Goal: Complete application form

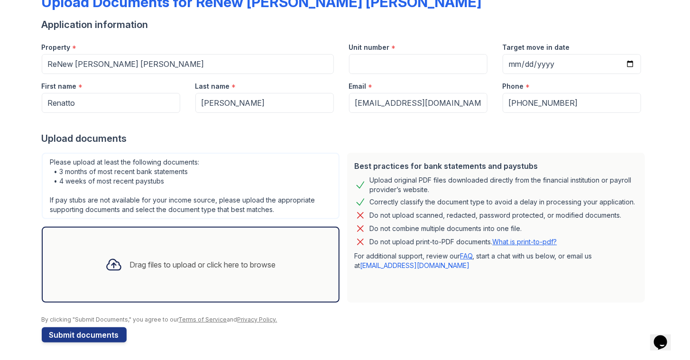
click at [215, 261] on div "Drag files to upload or click here to browse" at bounding box center [203, 264] width 146 height 11
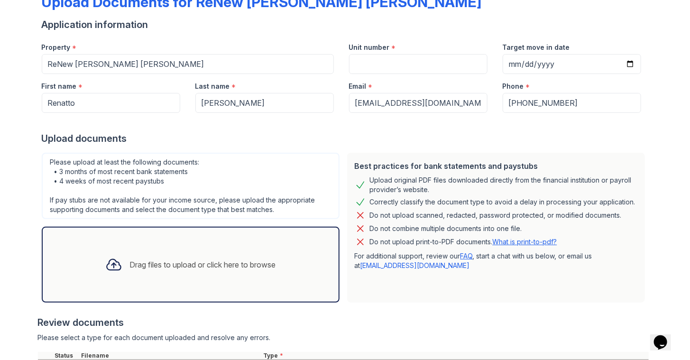
scroll to position [150, 0]
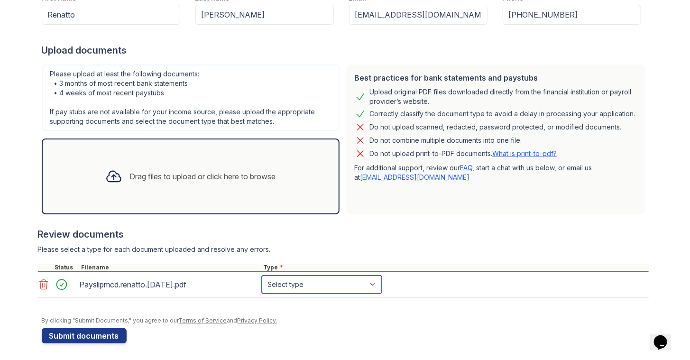
click at [282, 277] on select "Select type Paystub Bank Statement Offer Letter Tax Documents Benefit Award Let…" at bounding box center [322, 284] width 120 height 18
select select "paystub"
click at [262, 275] on select "Select type Paystub Bank Statement Offer Letter Tax Documents Benefit Award Let…" at bounding box center [322, 284] width 120 height 18
click at [254, 330] on form "Application information Property * ReNew Owings Mills Unit number * Target move…" at bounding box center [345, 136] width 607 height 413
click at [230, 183] on div "Drag files to upload or click here to browse" at bounding box center [191, 176] width 186 height 32
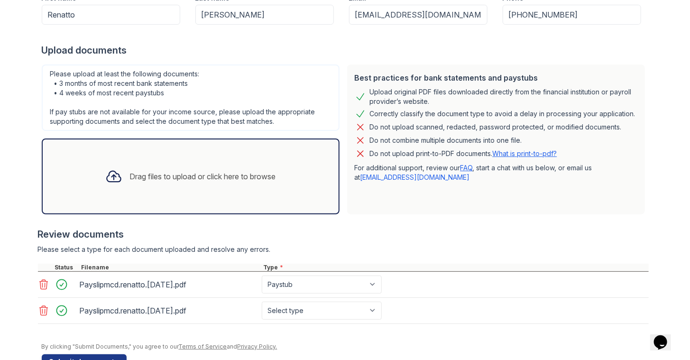
click at [39, 306] on icon at bounding box center [43, 310] width 11 height 11
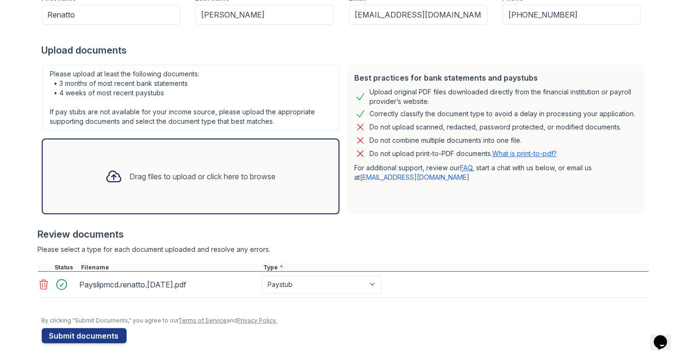
click at [265, 165] on div "Drag files to upload or click here to browse" at bounding box center [191, 176] width 186 height 32
click at [270, 156] on div "Drag files to upload or click here to browse" at bounding box center [191, 176] width 298 height 76
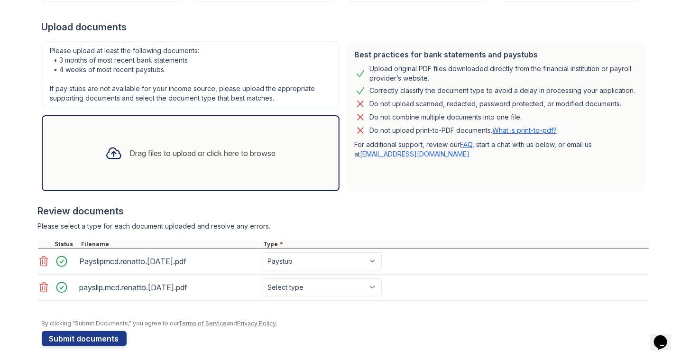
scroll to position [175, 0]
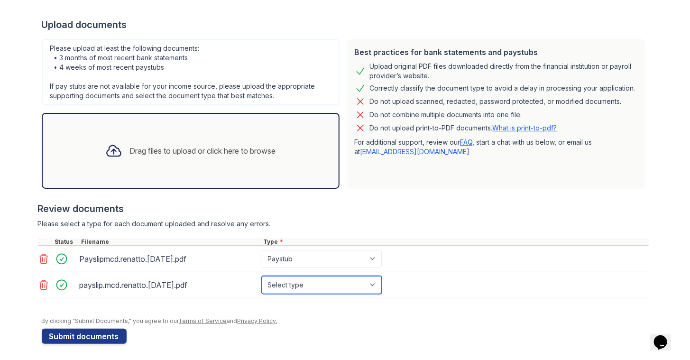
click at [300, 282] on select "Select type Paystub Bank Statement Offer Letter Tax Documents Benefit Award Let…" at bounding box center [322, 285] width 120 height 18
select select "paystub"
click at [262, 276] on select "Select type Paystub Bank Statement Offer Letter Tax Documents Benefit Award Let…" at bounding box center [322, 285] width 120 height 18
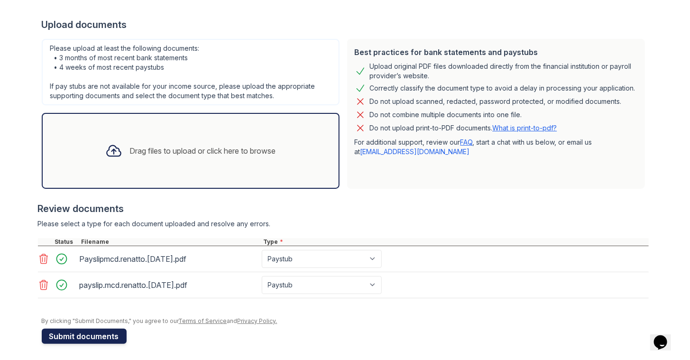
click at [101, 328] on button "Submit documents" at bounding box center [84, 335] width 85 height 15
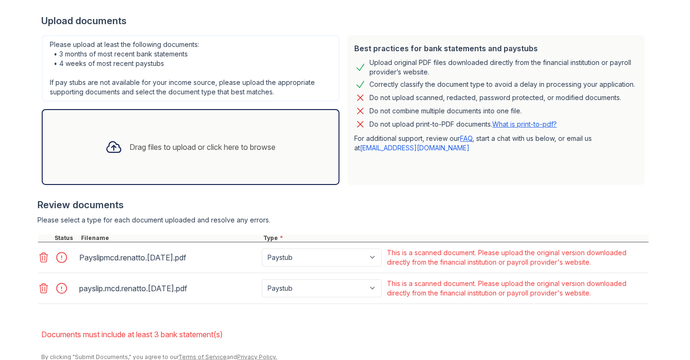
scroll to position [209, 0]
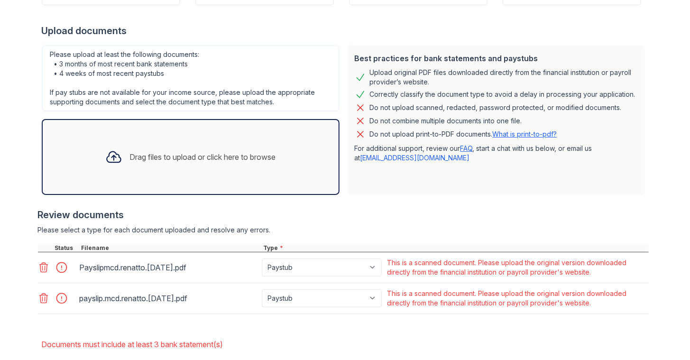
click at [507, 133] on link "What is print-to-pdf?" at bounding box center [524, 134] width 64 height 8
click at [45, 266] on icon at bounding box center [43, 267] width 11 height 11
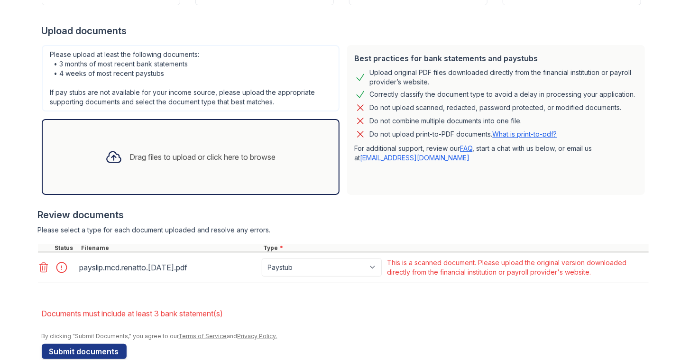
click at [298, 184] on div "Drag files to upload or click here to browse" at bounding box center [191, 157] width 298 height 76
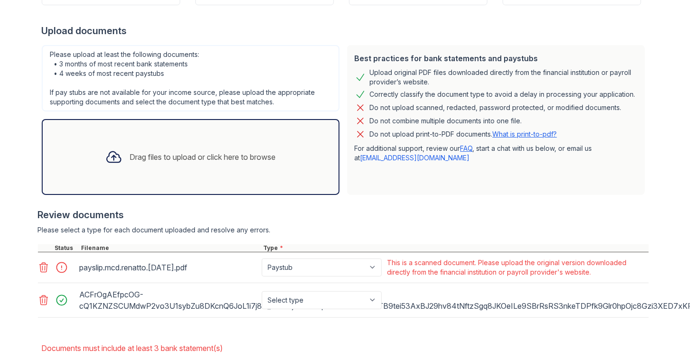
scroll to position [266, 0]
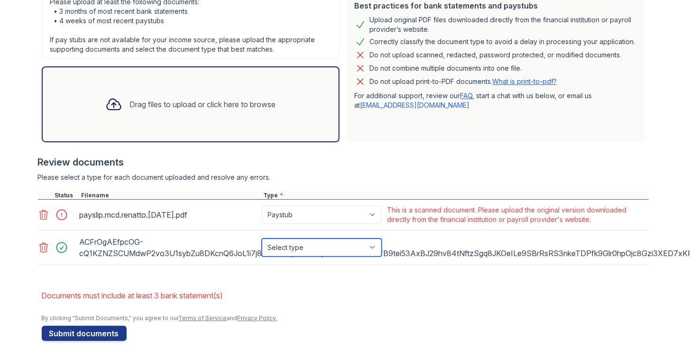
click at [318, 239] on select "Select type Paystub Bank Statement Offer Letter Tax Documents Benefit Award Let…" at bounding box center [322, 247] width 120 height 18
select select "paystub"
click at [262, 238] on select "Select type Paystub Bank Statement Offer Letter Tax Documents Benefit Award Let…" at bounding box center [322, 247] width 120 height 18
click at [136, 234] on div "ACFrOgAEfpcOG-cQ1KZNZSCUMdwP2vo3U1sybZu8DKcnQ6JoL1i7j8N_8DVMjeSrkxkhpvxuwkWNbHI…" at bounding box center [169, 247] width 178 height 27
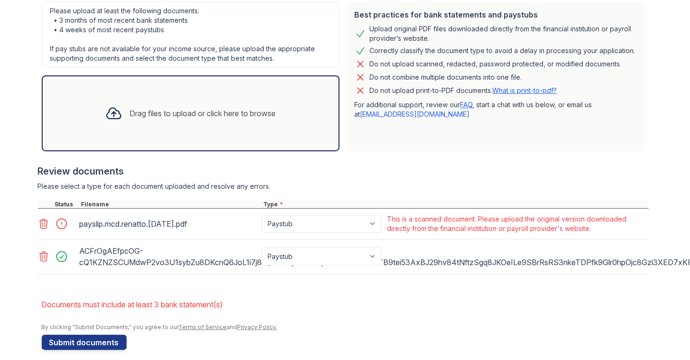
scroll to position [253, 0]
click at [38, 220] on icon at bounding box center [43, 223] width 11 height 11
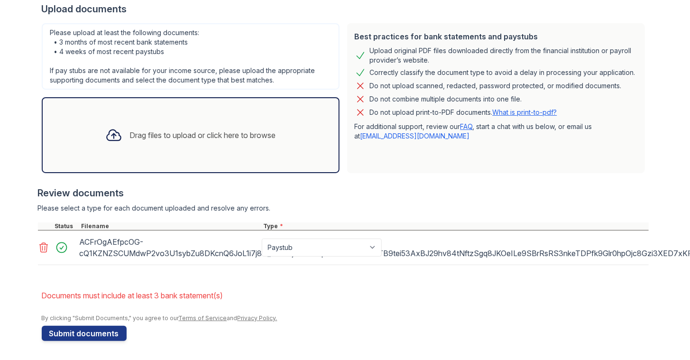
scroll to position [236, 0]
click at [201, 120] on div "Drag files to upload or click here to browse" at bounding box center [191, 135] width 186 height 32
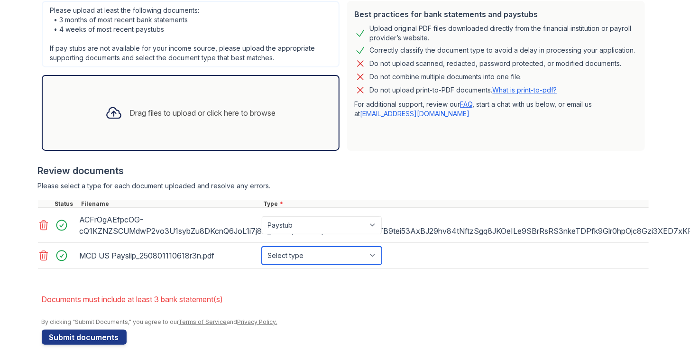
click at [306, 251] on select "Select type Paystub Bank Statement Offer Letter Tax Documents Benefit Award Let…" at bounding box center [322, 255] width 120 height 18
select select "paystub"
click at [262, 246] on select "Select type Paystub Bank Statement Offer Letter Tax Documents Benefit Award Let…" at bounding box center [322, 255] width 120 height 18
click at [38, 227] on icon at bounding box center [43, 224] width 11 height 11
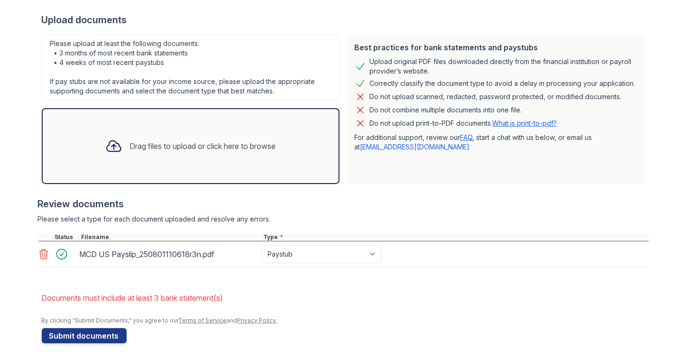
click at [229, 165] on div "Drag files to upload or click here to browse" at bounding box center [191, 146] width 298 height 76
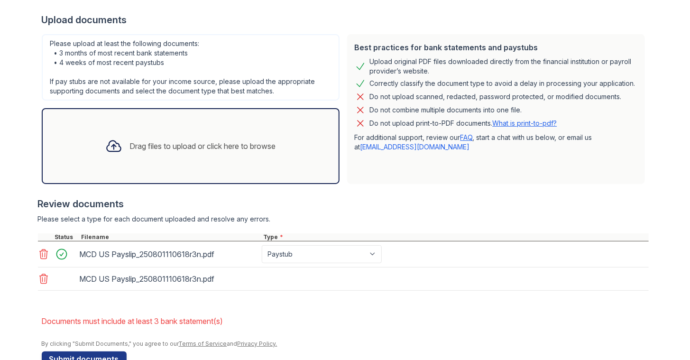
scroll to position [243, 0]
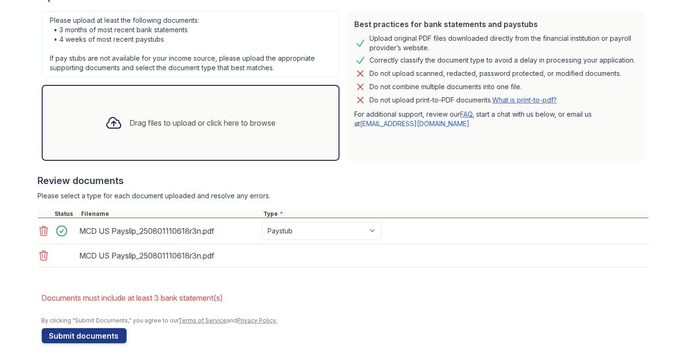
click at [313, 248] on div "MCD US Payslip_250801110618r3n.pdf" at bounding box center [343, 255] width 610 height 23
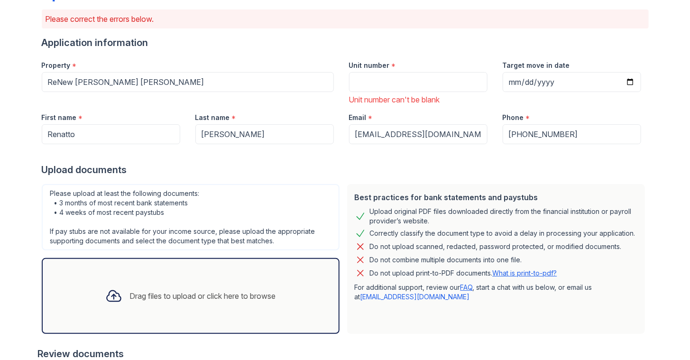
scroll to position [245, 0]
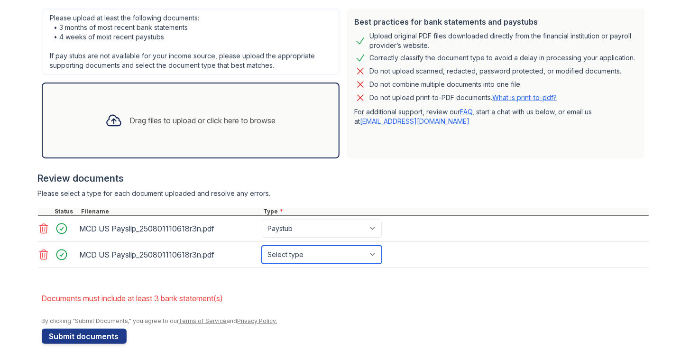
click at [318, 251] on select "Select type Paystub Bank Statement Offer Letter Tax Documents Benefit Award Let…" at bounding box center [322, 254] width 120 height 18
select select "paystub"
click at [262, 245] on select "Select type Paystub Bank Statement Offer Letter Tax Documents Benefit Award Let…" at bounding box center [322, 254] width 120 height 18
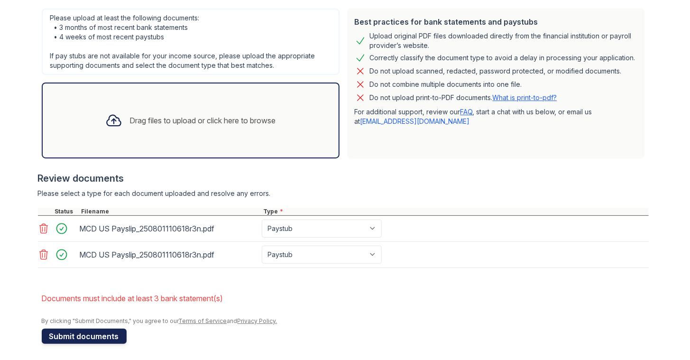
click at [71, 339] on button "Submit documents" at bounding box center [84, 335] width 85 height 15
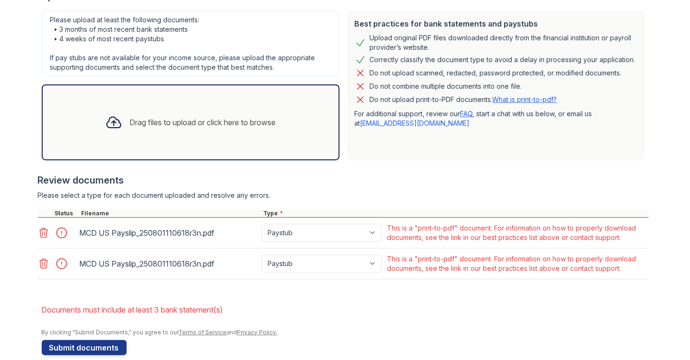
scroll to position [256, 0]
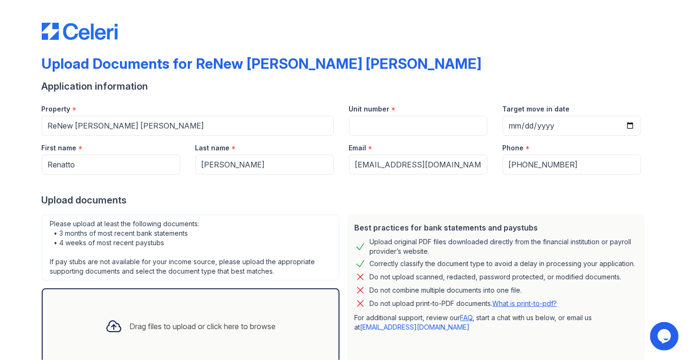
scroll to position [62, 0]
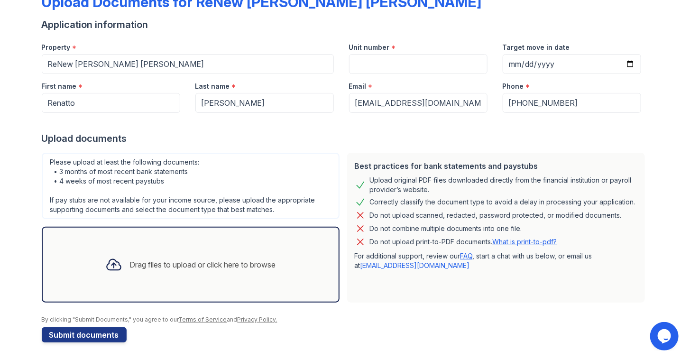
click at [182, 251] on div "Drag files to upload or click here to browse" at bounding box center [191, 264] width 186 height 32
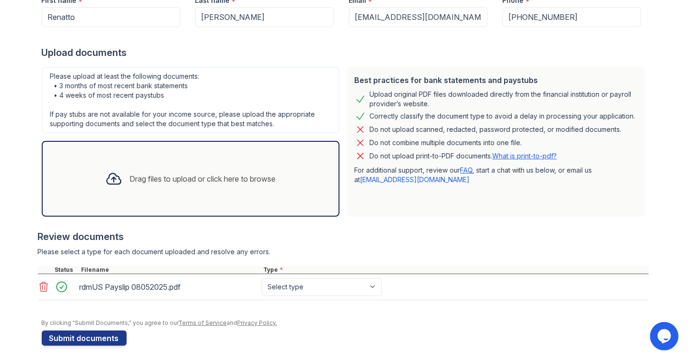
scroll to position [150, 0]
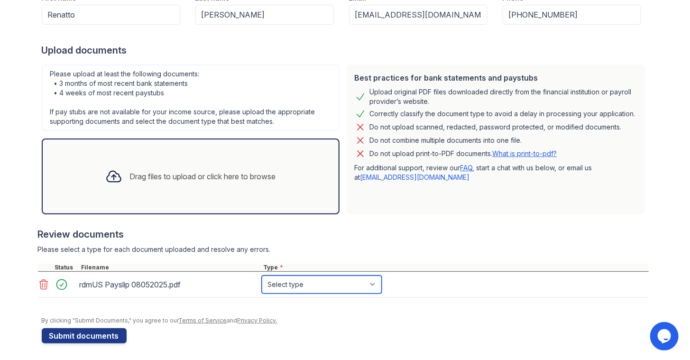
click at [291, 279] on select "Select type Paystub Bank Statement Offer Letter Tax Documents Benefit Award Let…" at bounding box center [322, 284] width 120 height 18
select select "paystub"
click at [262, 275] on select "Select type Paystub Bank Statement Offer Letter Tax Documents Benefit Award Let…" at bounding box center [322, 284] width 120 height 18
click at [273, 184] on div "Drag files to upload or click here to browse" at bounding box center [191, 176] width 186 height 32
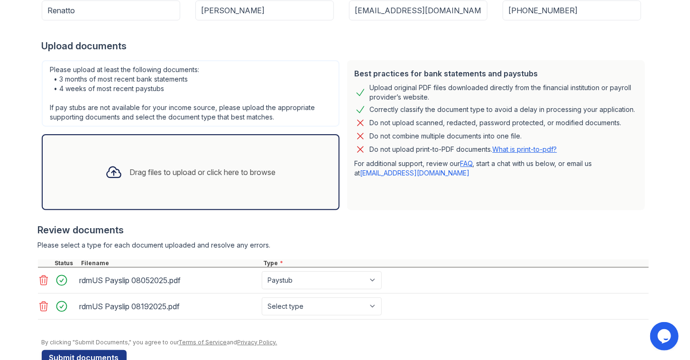
scroll to position [175, 0]
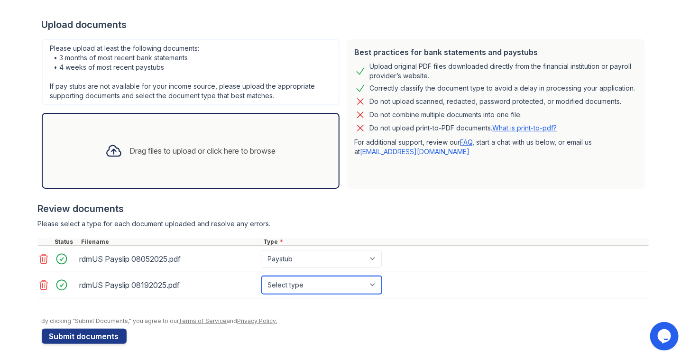
click at [316, 289] on select "Select type Paystub Bank Statement Offer Letter Tax Documents Benefit Award Let…" at bounding box center [322, 285] width 120 height 18
click at [310, 281] on select "Select type Paystub Bank Statement Offer Letter Tax Documents Benefit Award Let…" at bounding box center [322, 285] width 120 height 18
select select "paystub"
click at [262, 276] on select "Select type Paystub Bank Statement Offer Letter Tax Documents Benefit Award Let…" at bounding box center [322, 285] width 120 height 18
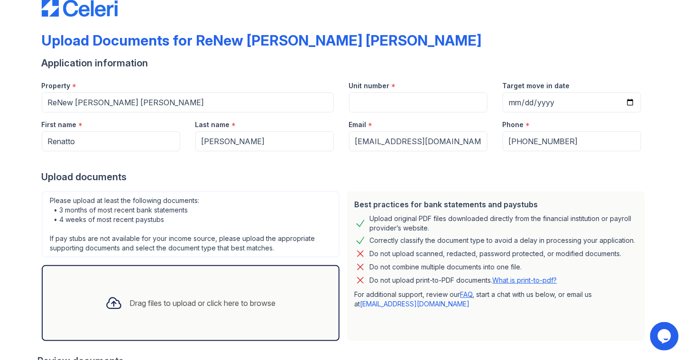
scroll to position [0, 0]
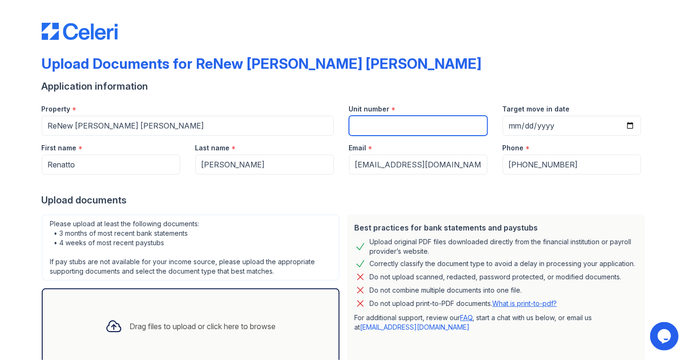
click at [400, 128] on input "Unit number" at bounding box center [418, 126] width 138 height 20
type input "D"
click at [399, 187] on div at bounding box center [345, 183] width 607 height 19
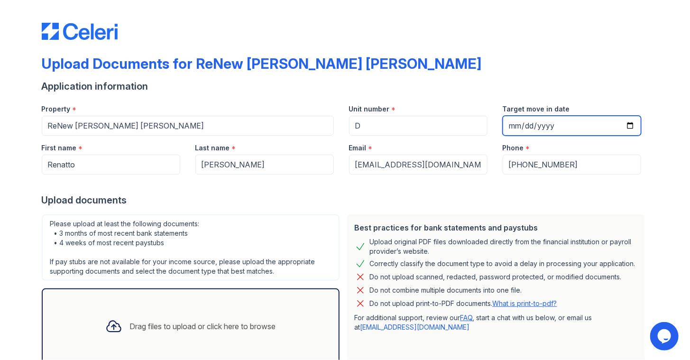
click at [537, 134] on input "Target move in date" at bounding box center [571, 126] width 138 height 20
click at [578, 120] on input "Target move in date" at bounding box center [571, 126] width 138 height 20
click at [627, 126] on input "Target move in date" at bounding box center [571, 126] width 138 height 20
type input "[DATE]"
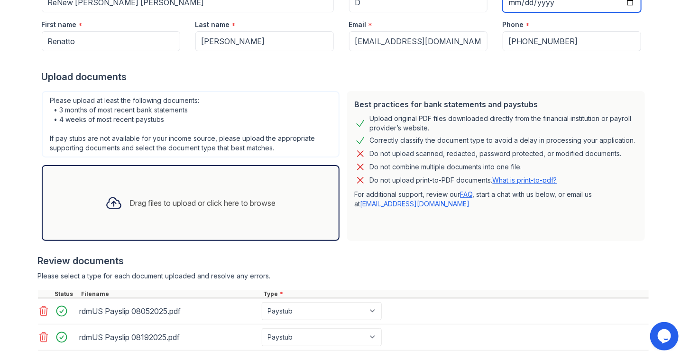
scroll to position [175, 0]
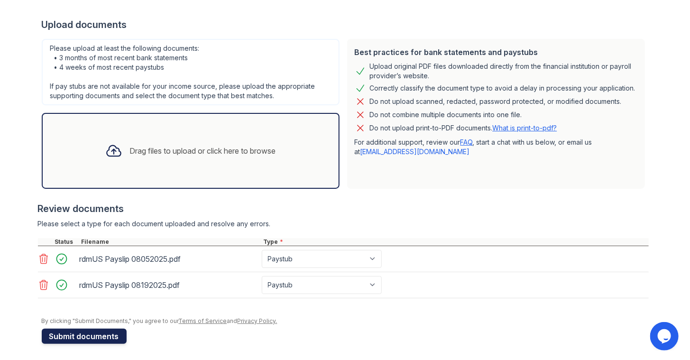
click at [106, 332] on button "Submit documents" at bounding box center [84, 335] width 85 height 15
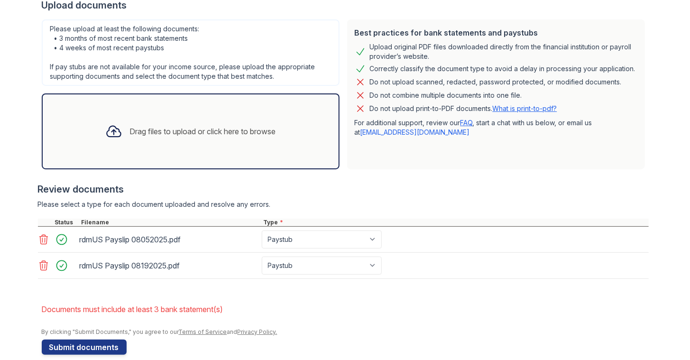
scroll to position [232, 0]
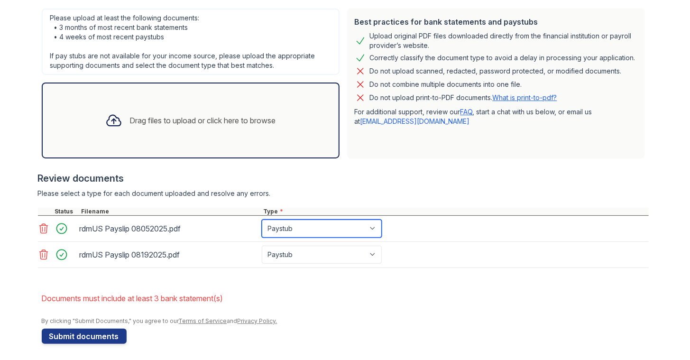
click at [346, 229] on select "Paystub Bank Statement Offer Letter Tax Documents Benefit Award Letter Investme…" at bounding box center [322, 228] width 120 height 18
click at [180, 276] on form "Application information Property * ReNew [PERSON_NAME] [PERSON_NAME] Unit numbe…" at bounding box center [345, 109] width 607 height 470
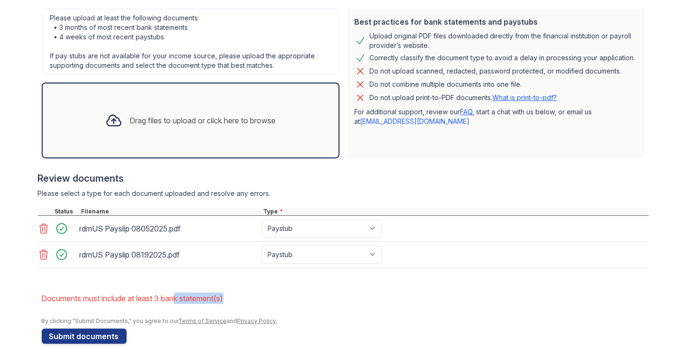
drag, startPoint x: 175, startPoint y: 292, endPoint x: 238, endPoint y: 300, distance: 63.1
click at [238, 300] on li "Documents must include at least 3 bank statement(s)" at bounding box center [345, 298] width 607 height 19
click at [237, 300] on li "Documents must include at least 3 bank statement(s)" at bounding box center [345, 298] width 607 height 19
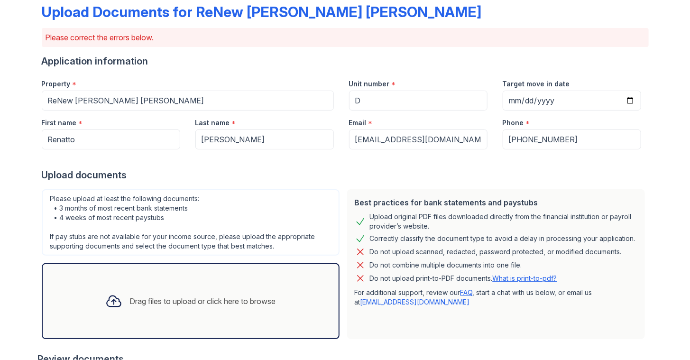
scroll to position [95, 0]
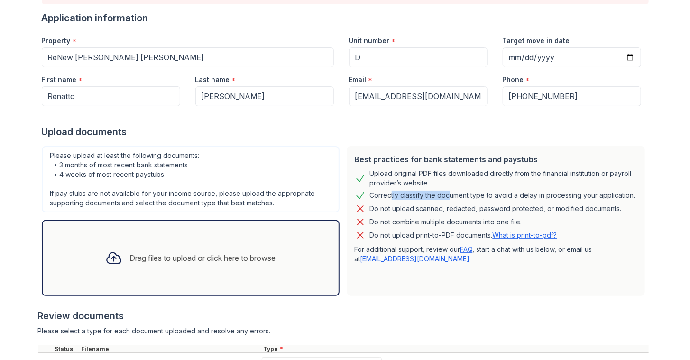
drag, startPoint x: 382, startPoint y: 192, endPoint x: 440, endPoint y: 199, distance: 58.7
click at [443, 200] on div "Best practices for bank statements and paystubs Upload original PDF files downl…" at bounding box center [496, 221] width 298 height 150
click at [440, 199] on div "Correctly classify the document type to avoid a delay in processing your applic…" at bounding box center [502, 195] width 265 height 11
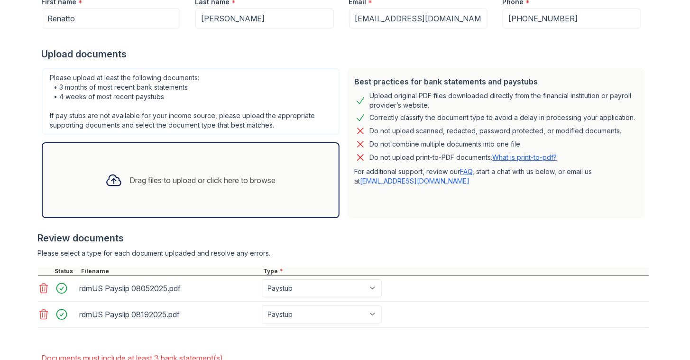
scroll to position [137, 0]
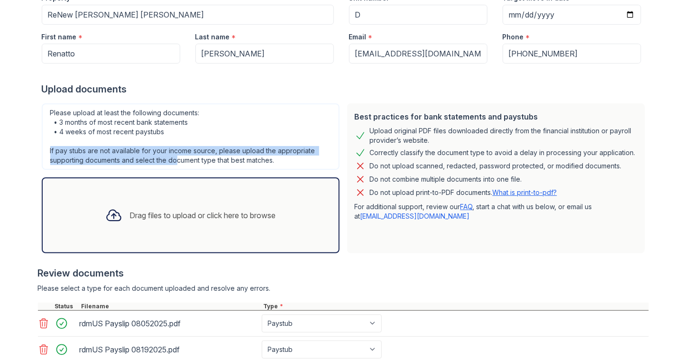
drag, startPoint x: 47, startPoint y: 145, endPoint x: 173, endPoint y: 167, distance: 127.4
click at [173, 167] on div "Please upload at least the following documents: • 3 months of most recent bank …" at bounding box center [191, 136] width 298 height 66
drag, startPoint x: 173, startPoint y: 166, endPoint x: 169, endPoint y: 162, distance: 5.4
click at [173, 166] on div "Please upload at least the following documents: • 3 months of most recent bank …" at bounding box center [191, 136] width 298 height 66
click at [166, 156] on div "Please upload at least the following documents: • 3 months of most recent bank …" at bounding box center [191, 136] width 298 height 66
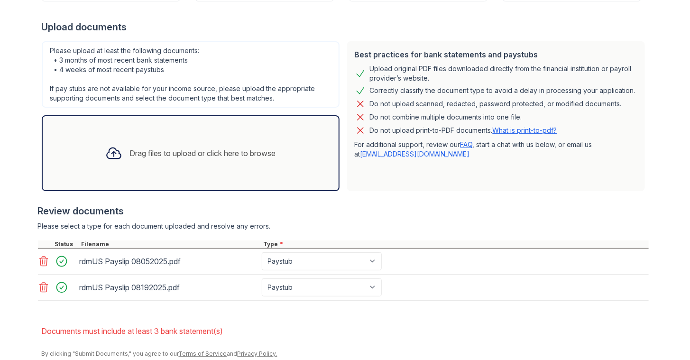
scroll to position [232, 0]
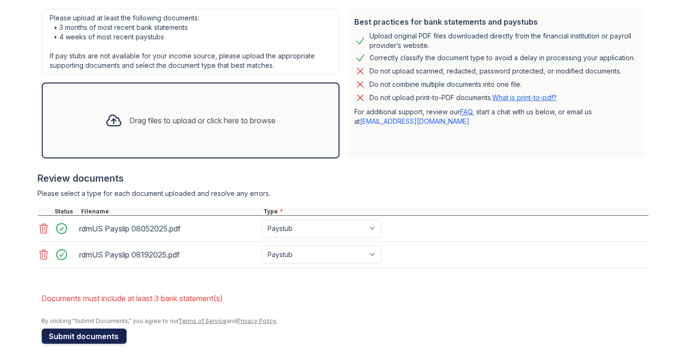
click at [97, 331] on button "Submit documents" at bounding box center [84, 335] width 85 height 15
drag, startPoint x: 183, startPoint y: 297, endPoint x: 175, endPoint y: 295, distance: 8.3
click at [175, 295] on li "Documents must include at least 3 bank statement(s)" at bounding box center [345, 298] width 607 height 19
click at [145, 280] on form "Application information Property * ReNew [PERSON_NAME] [PERSON_NAME] Unit numbe…" at bounding box center [345, 109] width 607 height 470
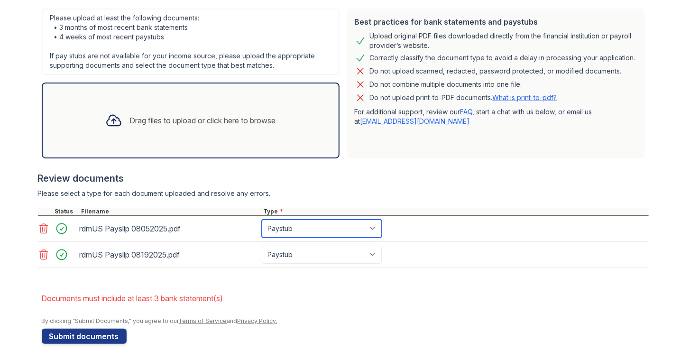
click at [308, 231] on select "Paystub Bank Statement Offer Letter Tax Documents Benefit Award Letter Investme…" at bounding box center [322, 228] width 120 height 18
click at [310, 235] on select "Paystub Bank Statement Offer Letter Tax Documents Benefit Award Letter Investme…" at bounding box center [322, 228] width 120 height 18
click at [262, 219] on select "Paystub Bank Statement Offer Letter Tax Documents Benefit Award Letter Investme…" at bounding box center [322, 228] width 120 height 18
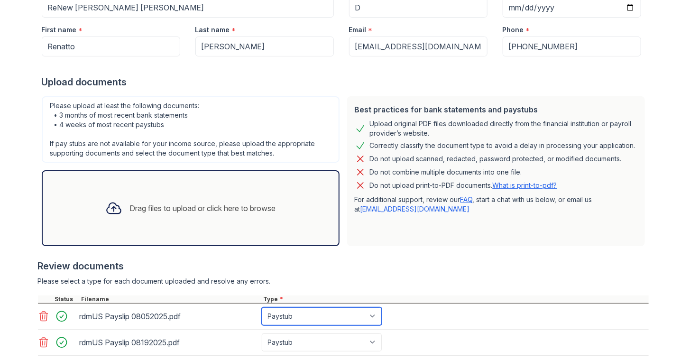
scroll to position [137, 0]
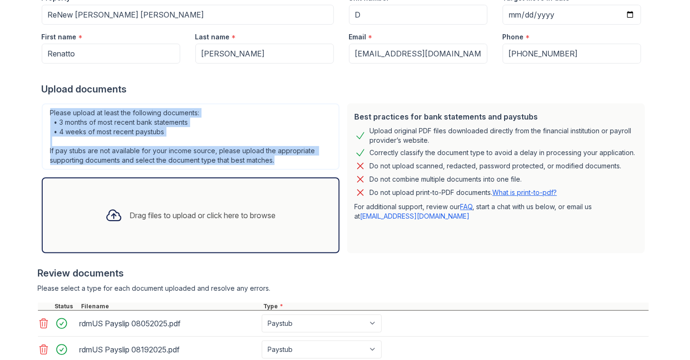
drag, startPoint x: 43, startPoint y: 110, endPoint x: 275, endPoint y: 165, distance: 239.0
click at [275, 165] on div "Please upload at least the following documents: • 3 months of most recent bank …" at bounding box center [191, 136] width 298 height 66
copy div "Please upload at least the following documents: • 3 months of most recent bank …"
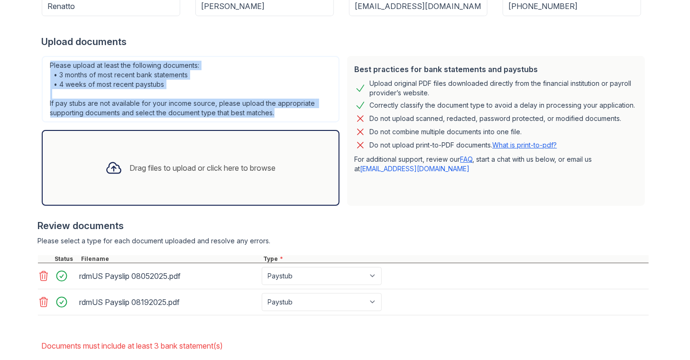
scroll to position [232, 0]
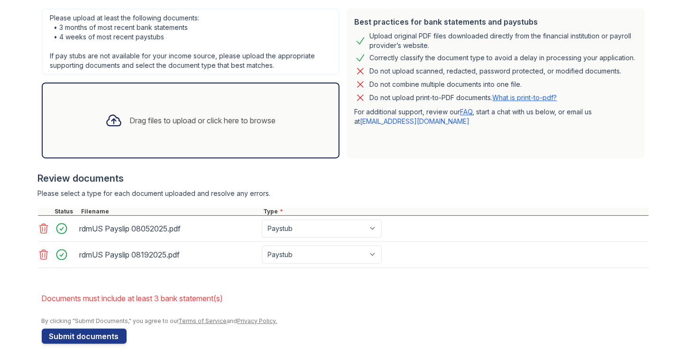
drag, startPoint x: 441, startPoint y: 264, endPoint x: 382, endPoint y: 225, distance: 70.7
click at [382, 225] on div "rdmUS Payslip 08052025.pdf Paystub Bank Statement Offer Letter Tax Documents Be…" at bounding box center [343, 242] width 610 height 52
click at [359, 336] on form "Application information Property * ReNew [PERSON_NAME] [PERSON_NAME] Unit numbe…" at bounding box center [345, 109] width 607 height 470
click at [224, 133] on div "Drag files to upload or click here to browse" at bounding box center [191, 120] width 186 height 32
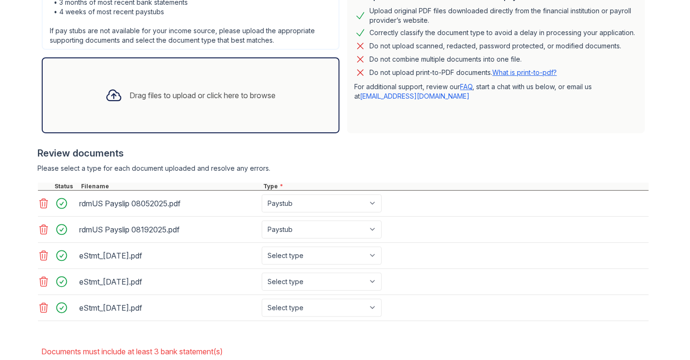
scroll to position [271, 0]
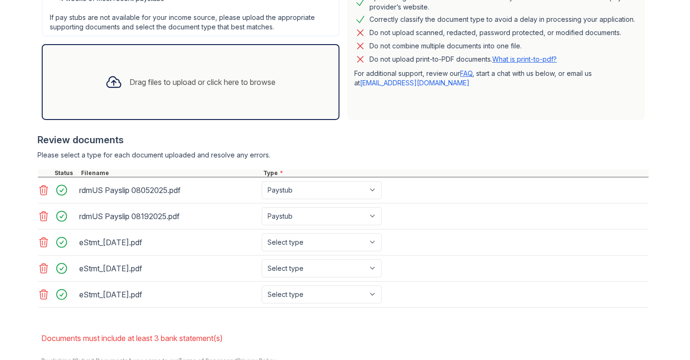
click at [354, 249] on div "eStmt_[DATE].pdf Select type Paystub Bank Statement Offer Letter Tax Documents …" at bounding box center [343, 242] width 610 height 26
click at [360, 238] on select "Select type Paystub Bank Statement Offer Letter Tax Documents Benefit Award Let…" at bounding box center [322, 242] width 120 height 18
select select "bank_statement"
click at [262, 233] on select "Select type Paystub Bank Statement Offer Letter Tax Documents Benefit Award Let…" at bounding box center [322, 242] width 120 height 18
click at [336, 269] on select "Select type Paystub Bank Statement Offer Letter Tax Documents Benefit Award Let…" at bounding box center [322, 268] width 120 height 18
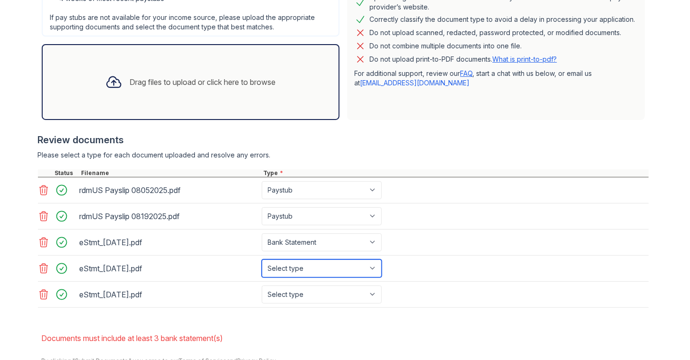
select select "bank_statement"
click at [262, 259] on select "Select type Paystub Bank Statement Offer Letter Tax Documents Benefit Award Let…" at bounding box center [322, 268] width 120 height 18
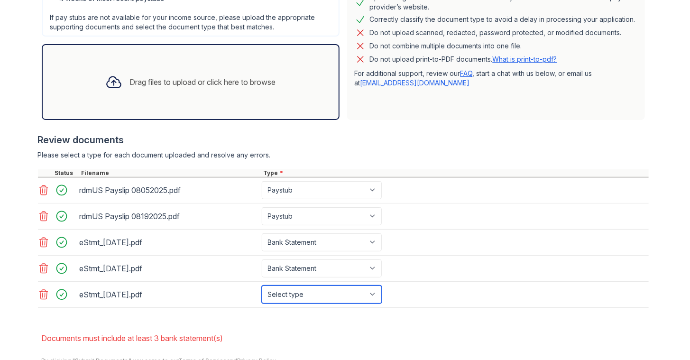
click at [329, 285] on select "Select type Paystub Bank Statement Offer Letter Tax Documents Benefit Award Let…" at bounding box center [322, 294] width 120 height 18
select select "bank_statement"
click at [262, 285] on select "Select type Paystub Bank Statement Offer Letter Tax Documents Benefit Award Let…" at bounding box center [322, 294] width 120 height 18
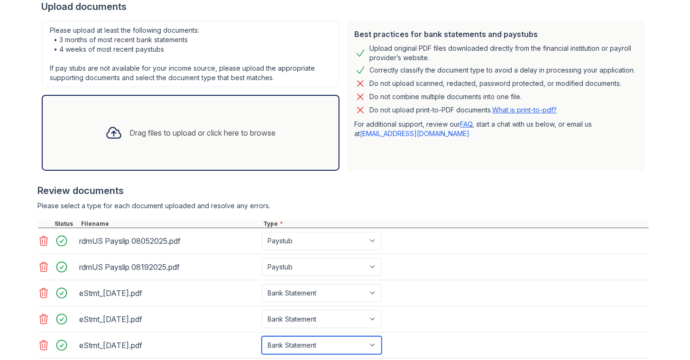
scroll to position [309, 0]
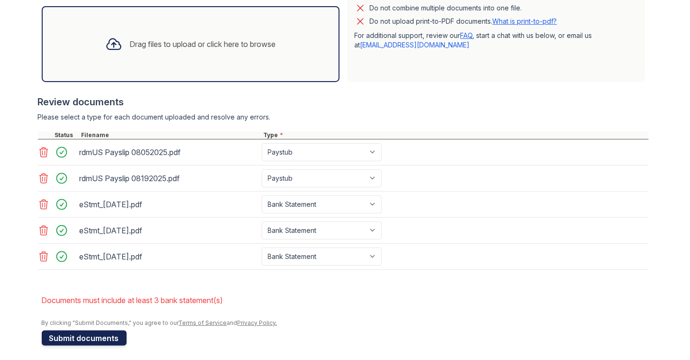
click at [67, 336] on button "Submit documents" at bounding box center [84, 337] width 85 height 15
